Goal: Task Accomplishment & Management: Complete application form

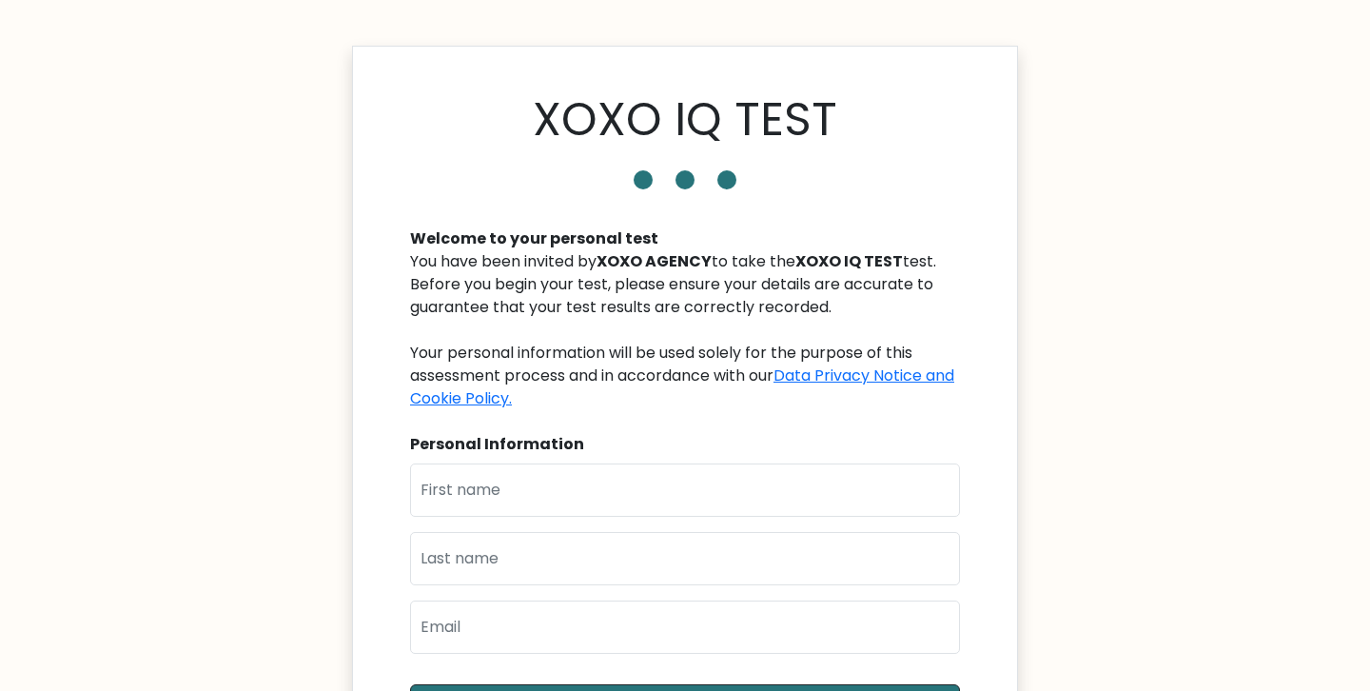
scroll to position [100, 0]
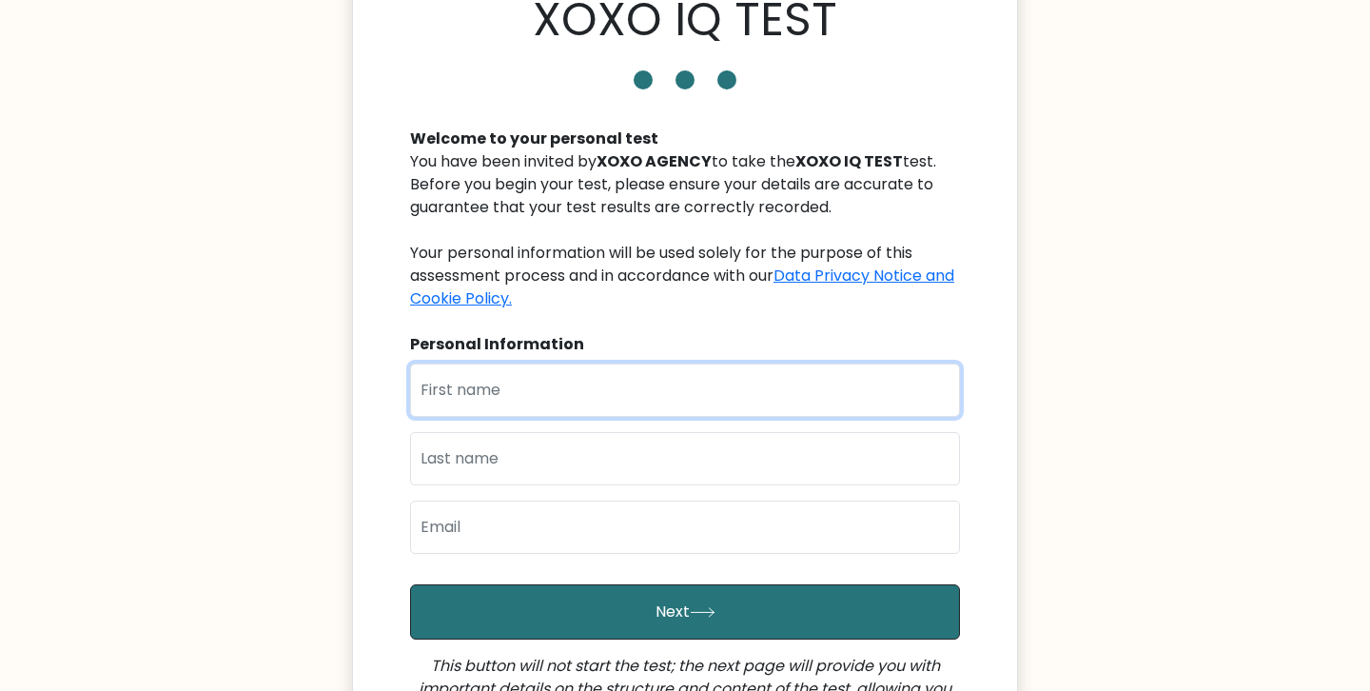
click at [634, 397] on input "text" at bounding box center [685, 389] width 550 height 53
type input "[PERSON_NAME]"
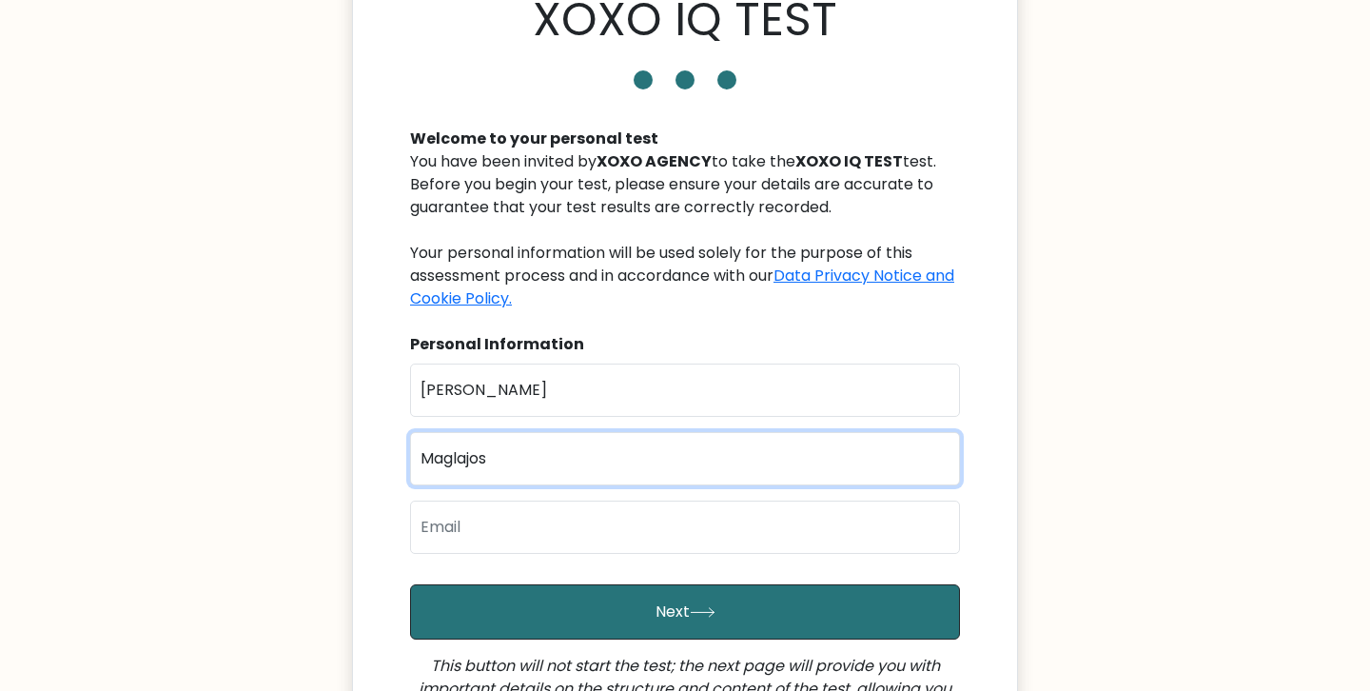
type input "Maglajos"
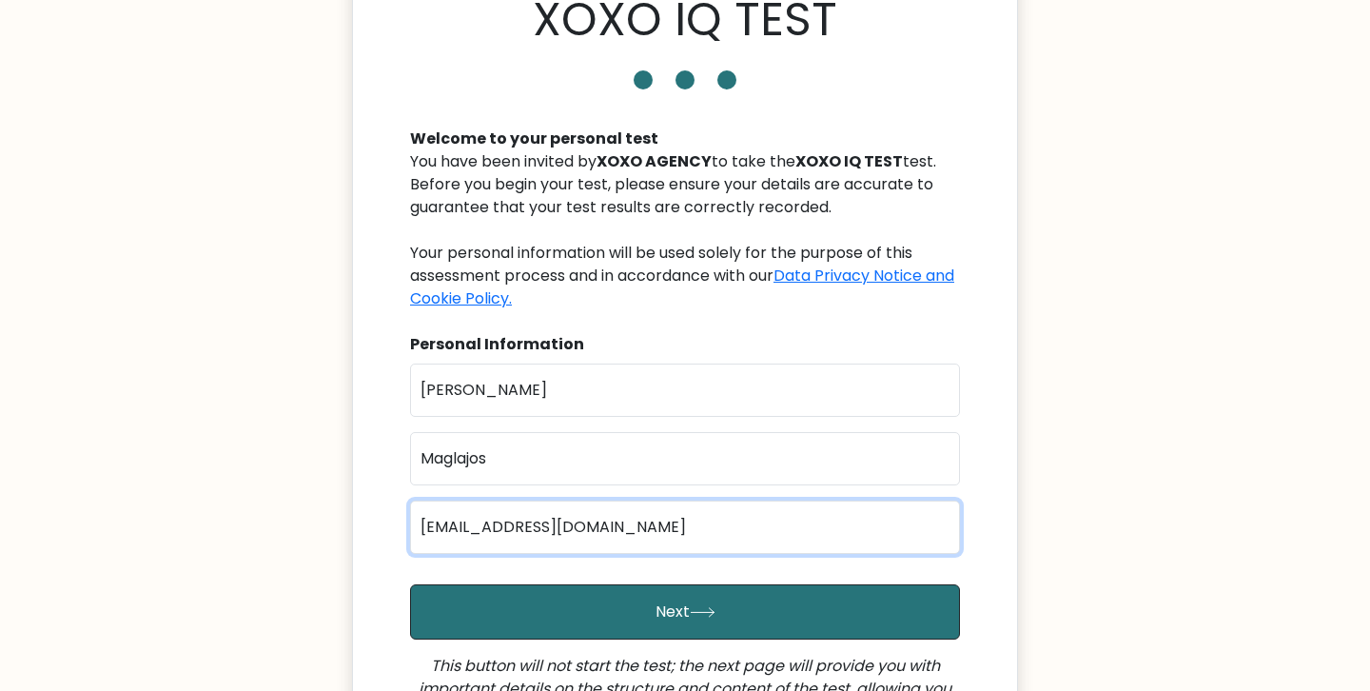
type input "superjorome@gmail.com"
click at [410, 584] on button "Next" at bounding box center [685, 611] width 550 height 55
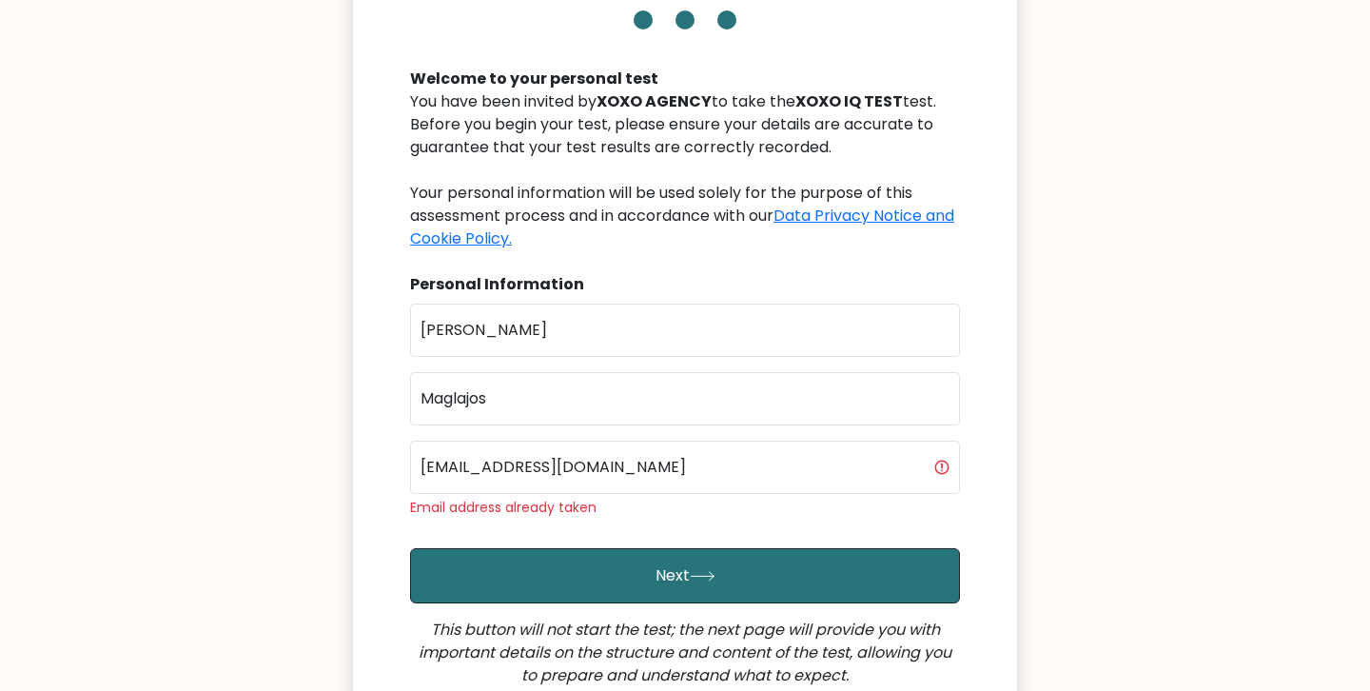
scroll to position [222, 0]
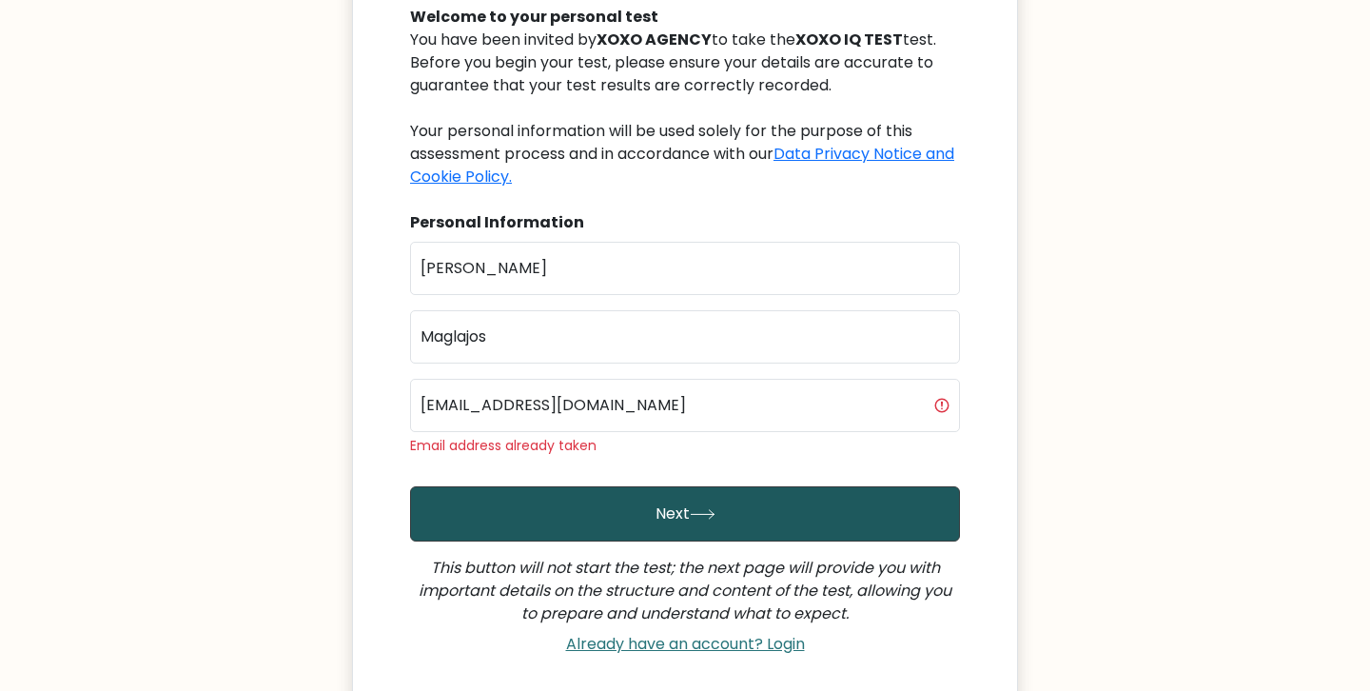
click at [656, 509] on button "Next" at bounding box center [685, 513] width 550 height 55
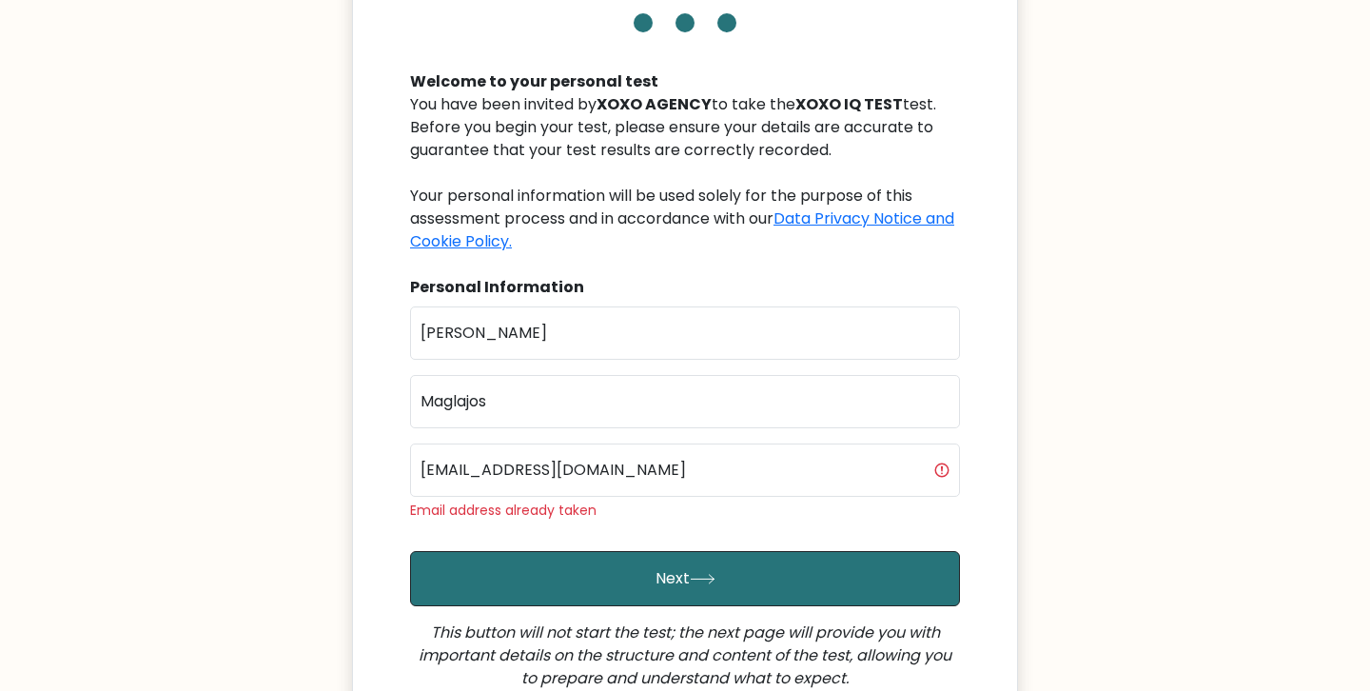
scroll to position [166, 0]
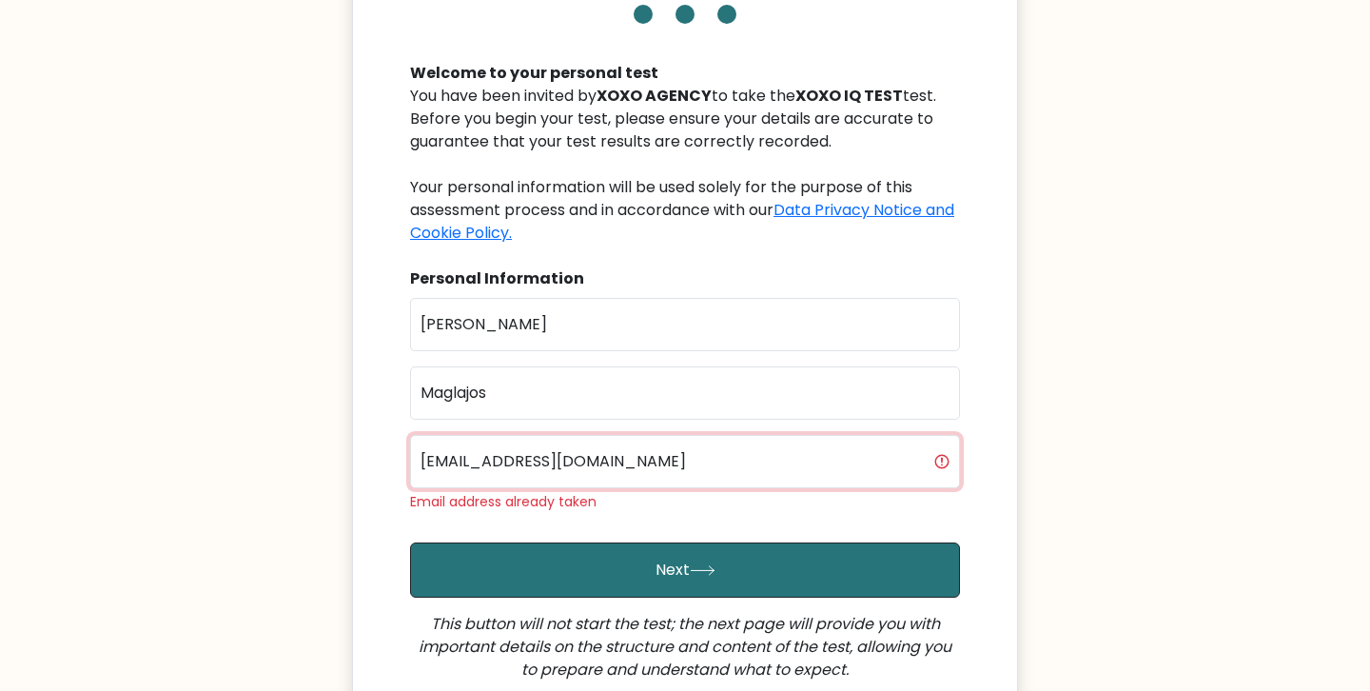
click at [677, 468] on input "superjorome@gmail.com" at bounding box center [685, 461] width 550 height 53
type input "jerome@roofbuddy.co.nz"
click at [410, 542] on button "Next" at bounding box center [685, 569] width 550 height 55
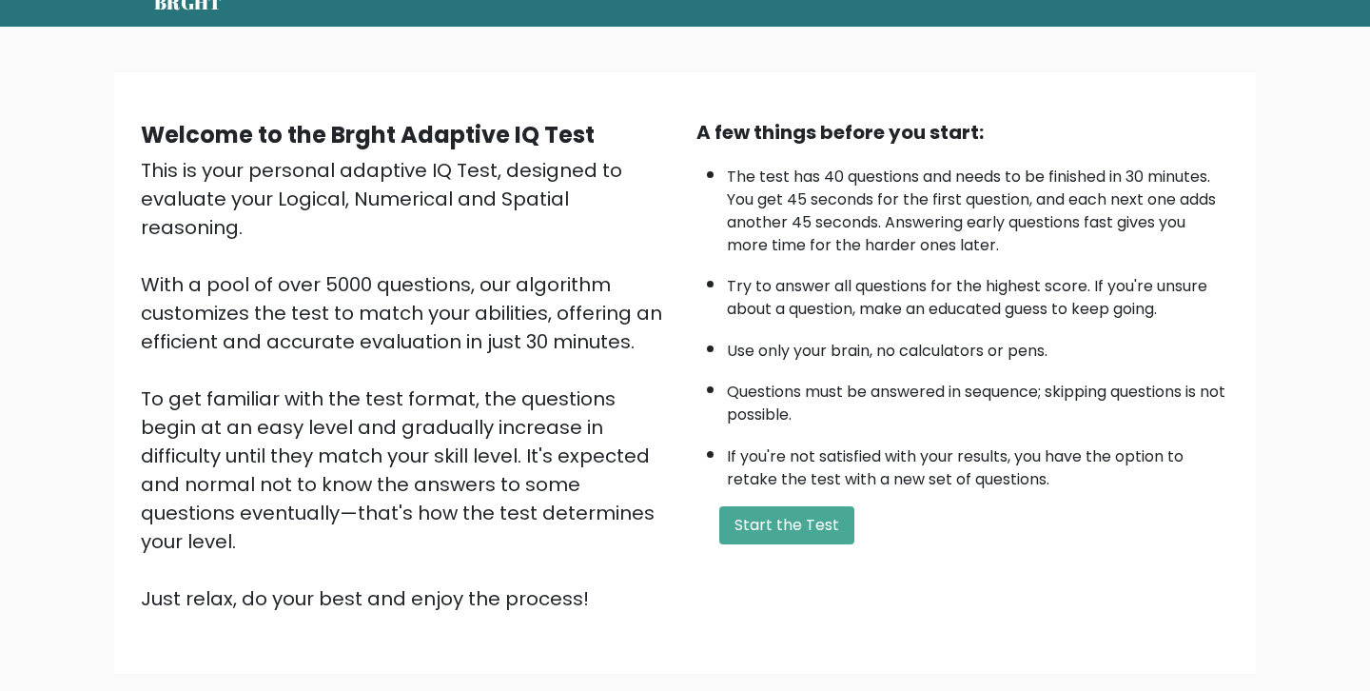
scroll to position [82, 0]
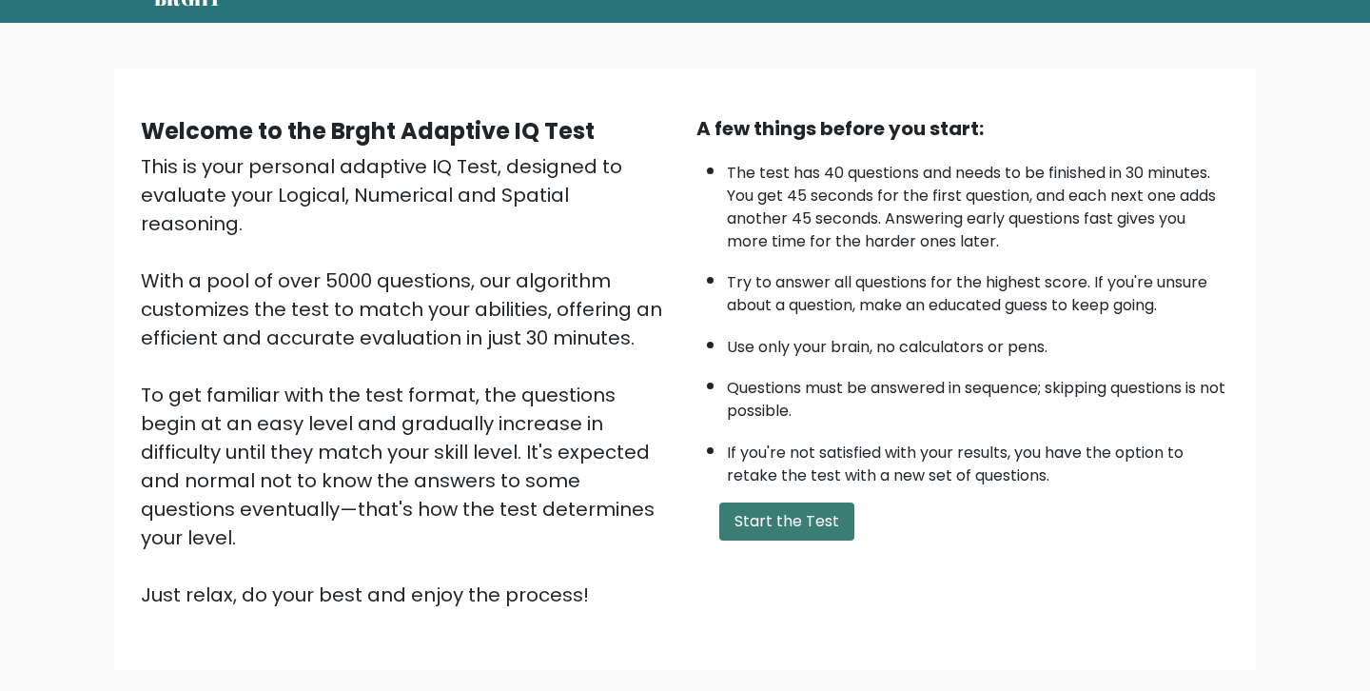
click at [813, 529] on button "Start the Test" at bounding box center [786, 521] width 135 height 38
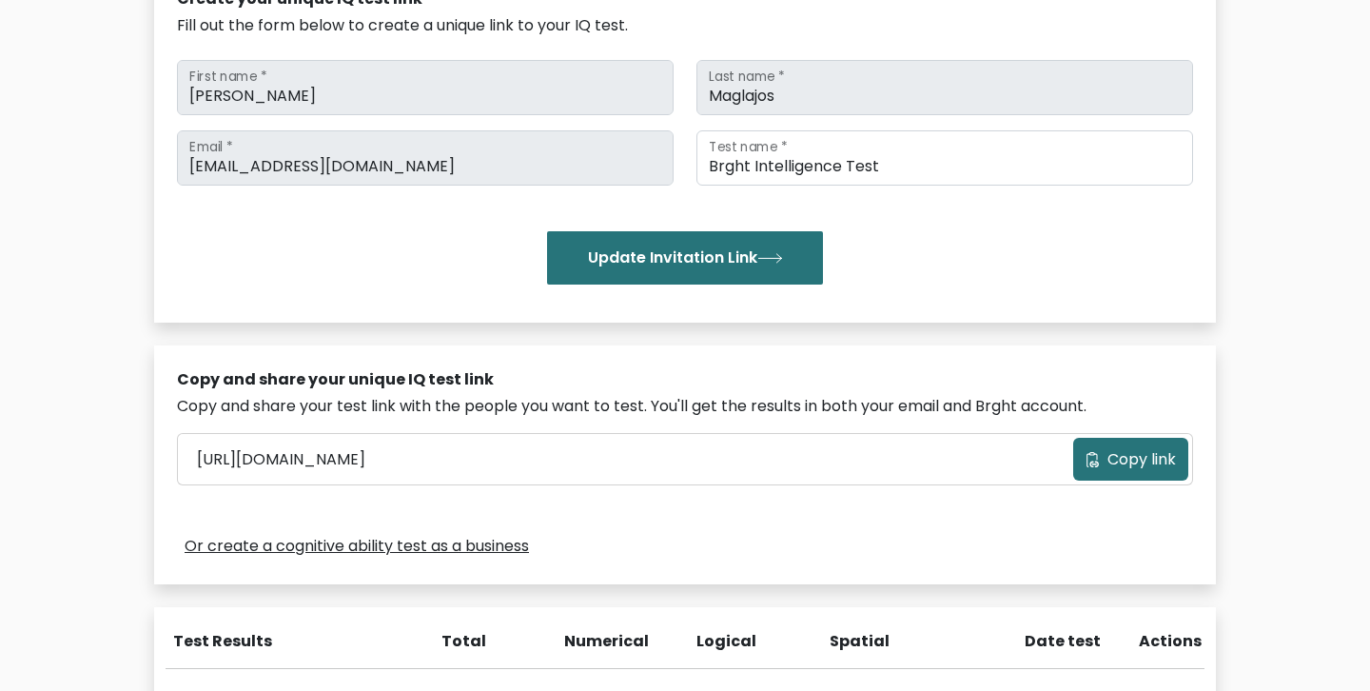
scroll to position [399, 0]
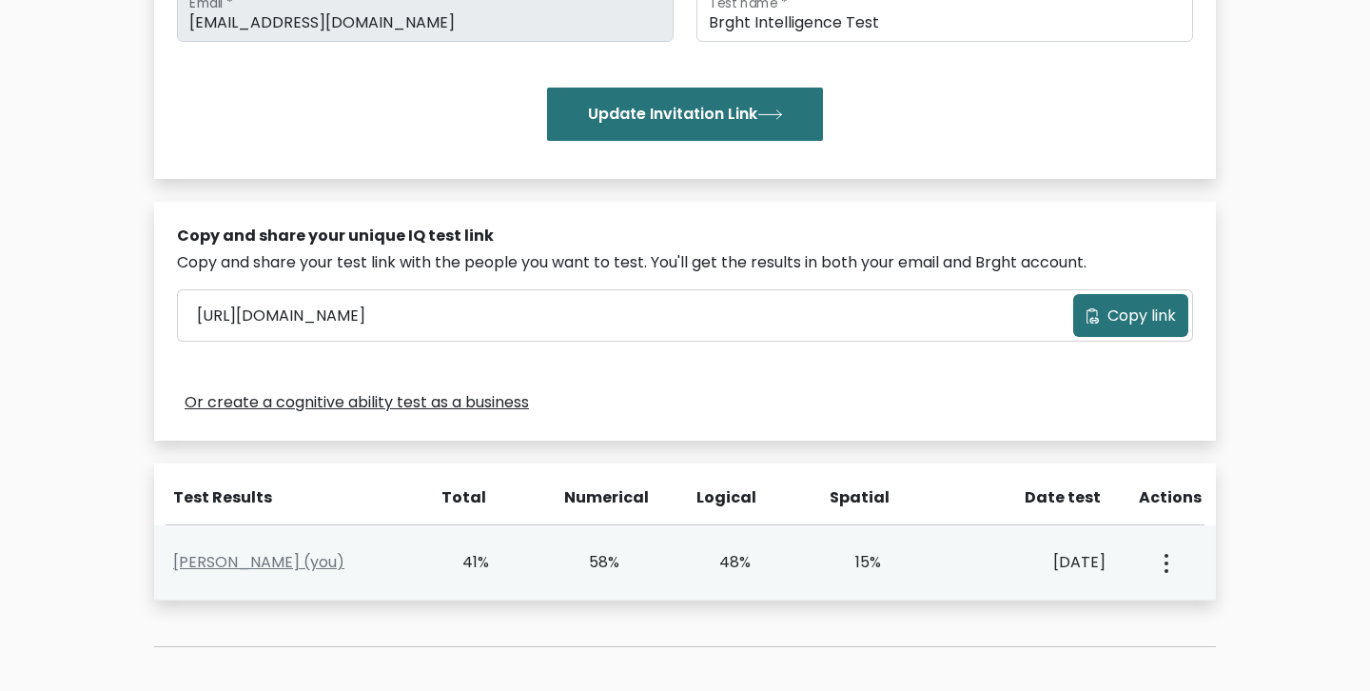
click at [1161, 566] on button "button" at bounding box center [1164, 562] width 15 height 59
click at [1220, 629] on link "View Profile" at bounding box center [1233, 617] width 150 height 30
